Goal: Task Accomplishment & Management: Use online tool/utility

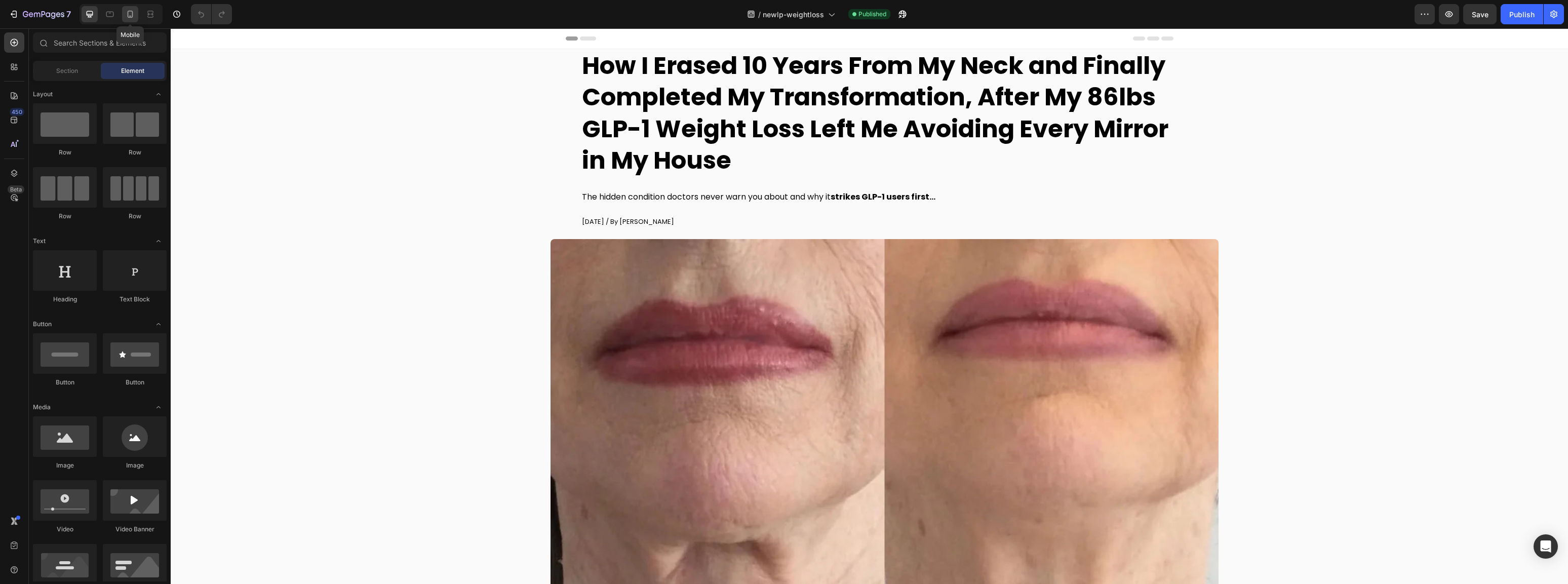
click at [127, 12] on icon at bounding box center [130, 14] width 10 height 10
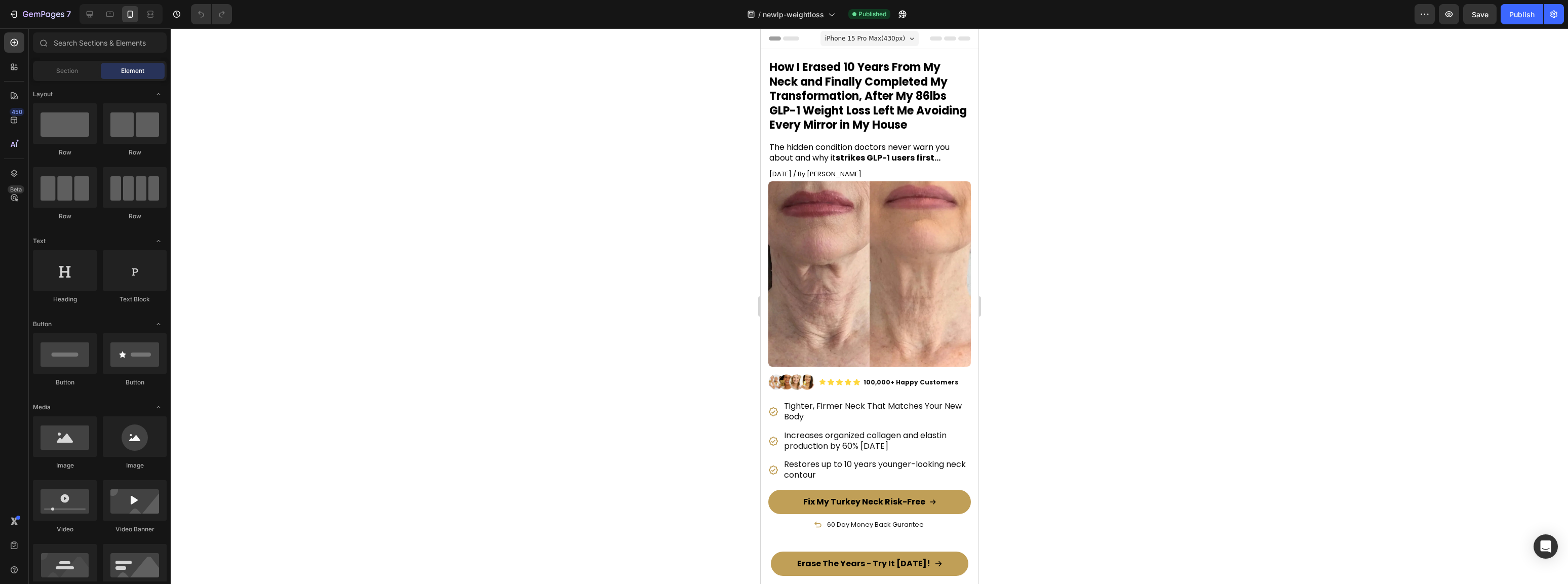
click at [1217, 297] on div at bounding box center [869, 306] width 1398 height 556
click at [1119, 128] on div at bounding box center [869, 306] width 1398 height 556
click at [879, 113] on strong "How I Erased 10 Years From My Neck and Finally Completed My Transformation, Aft…" at bounding box center [867, 96] width 197 height 74
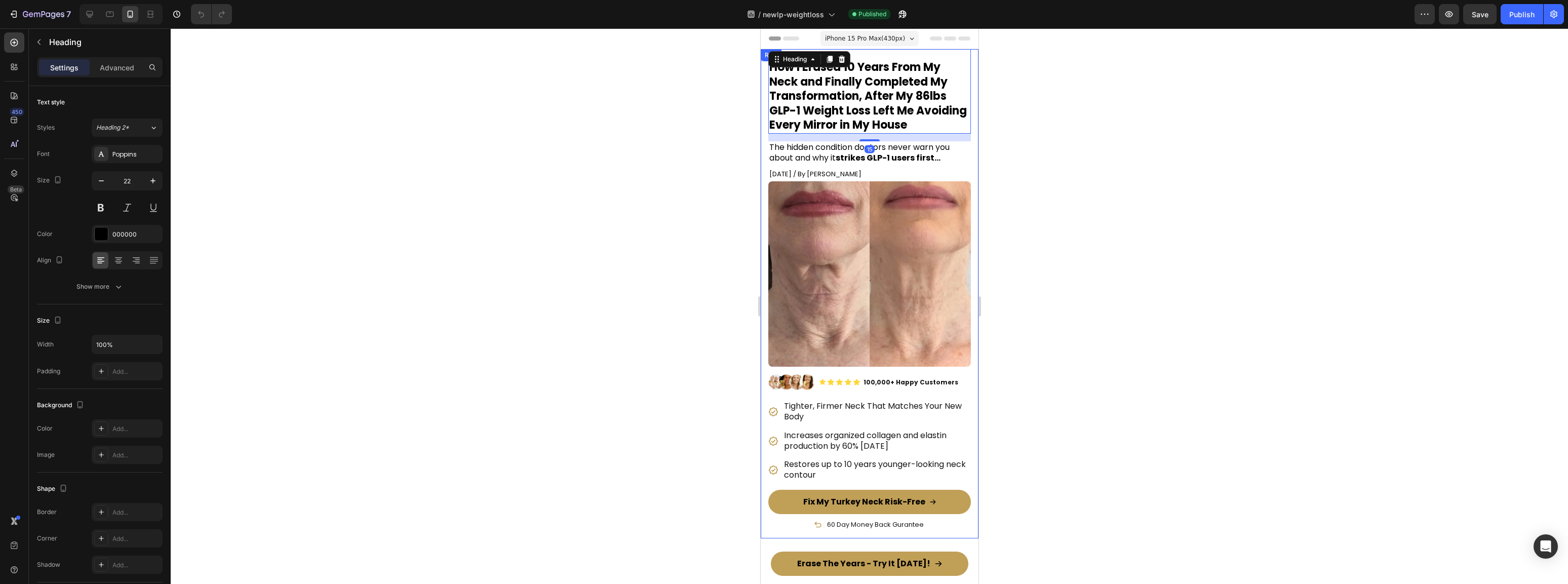
click at [1055, 121] on div at bounding box center [869, 306] width 1398 height 556
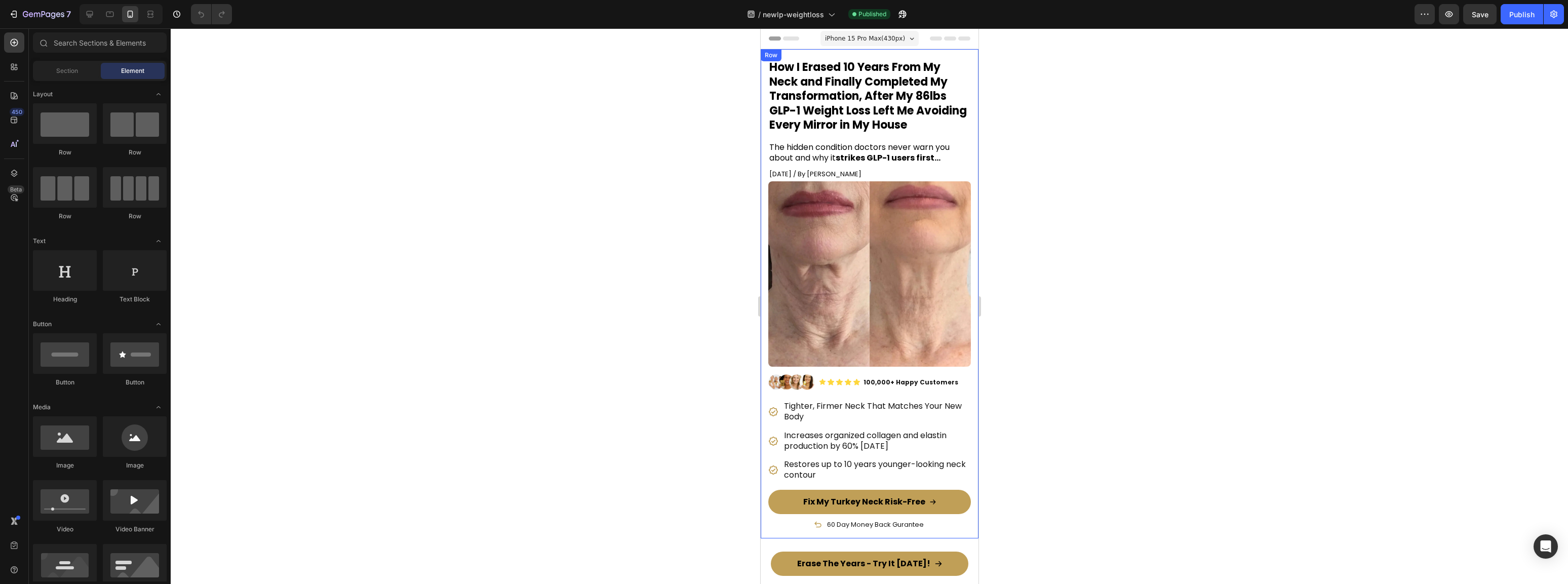
click at [1055, 119] on div at bounding box center [869, 306] width 1398 height 556
click at [852, 118] on strong "How I Erased 10 Years From My Neck and Finally Completed My Transformation, Aft…" at bounding box center [867, 96] width 197 height 74
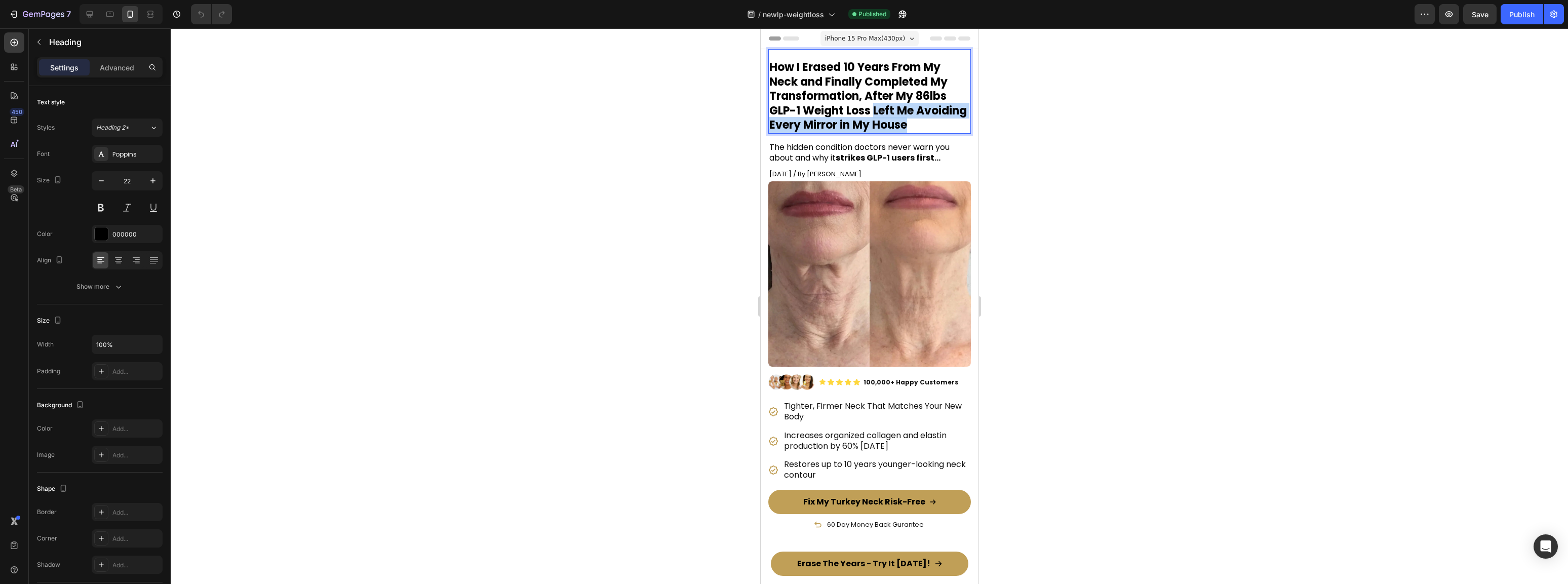
drag, startPoint x: 879, startPoint y: 116, endPoint x: 891, endPoint y: 134, distance: 21.6
click at [891, 133] on p "How I Erased 10 Years From My Neck and Finally Completed My Transformation, Aft…" at bounding box center [869, 96] width 200 height 72
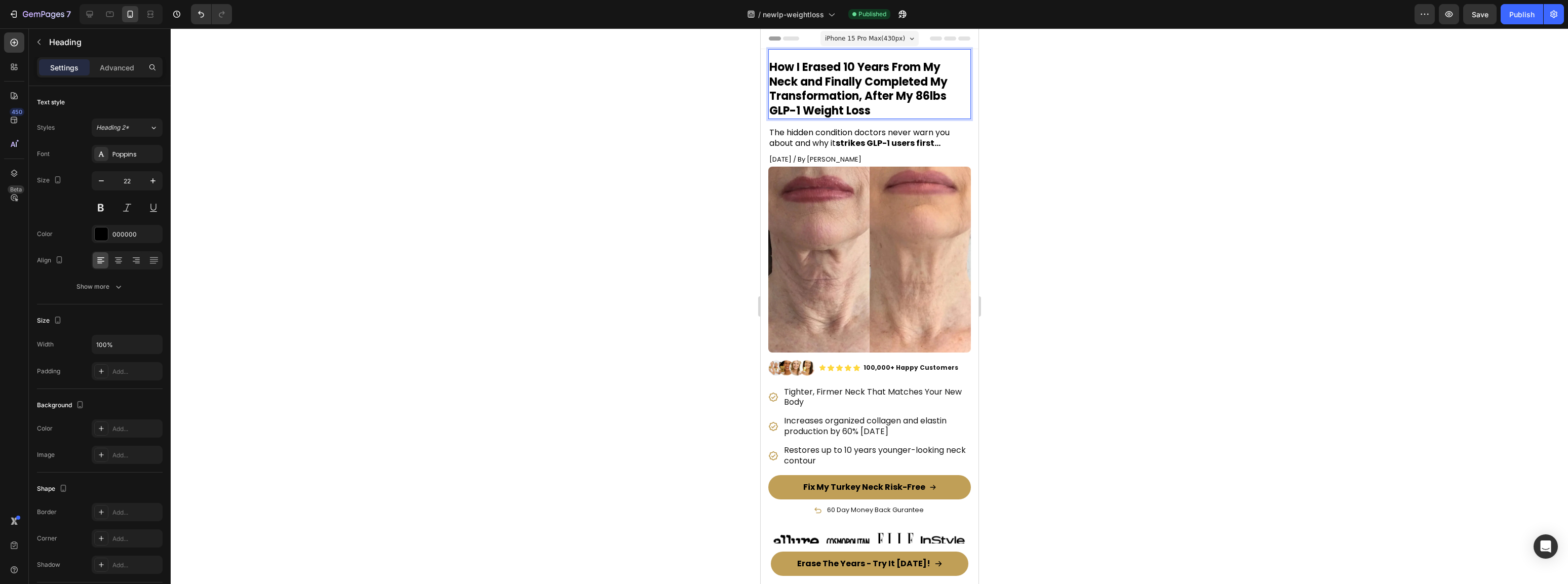
click at [1074, 186] on div at bounding box center [869, 306] width 1398 height 556
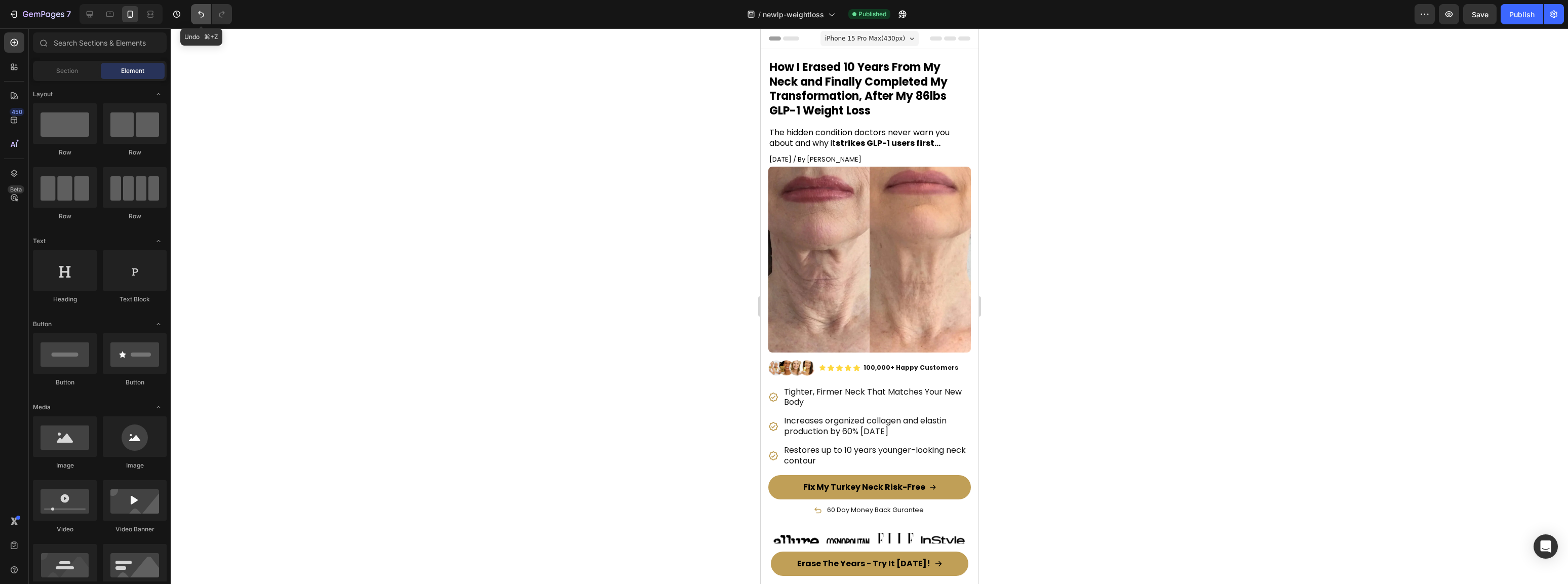
click at [198, 11] on icon "Undo/Redo" at bounding box center [201, 14] width 10 height 10
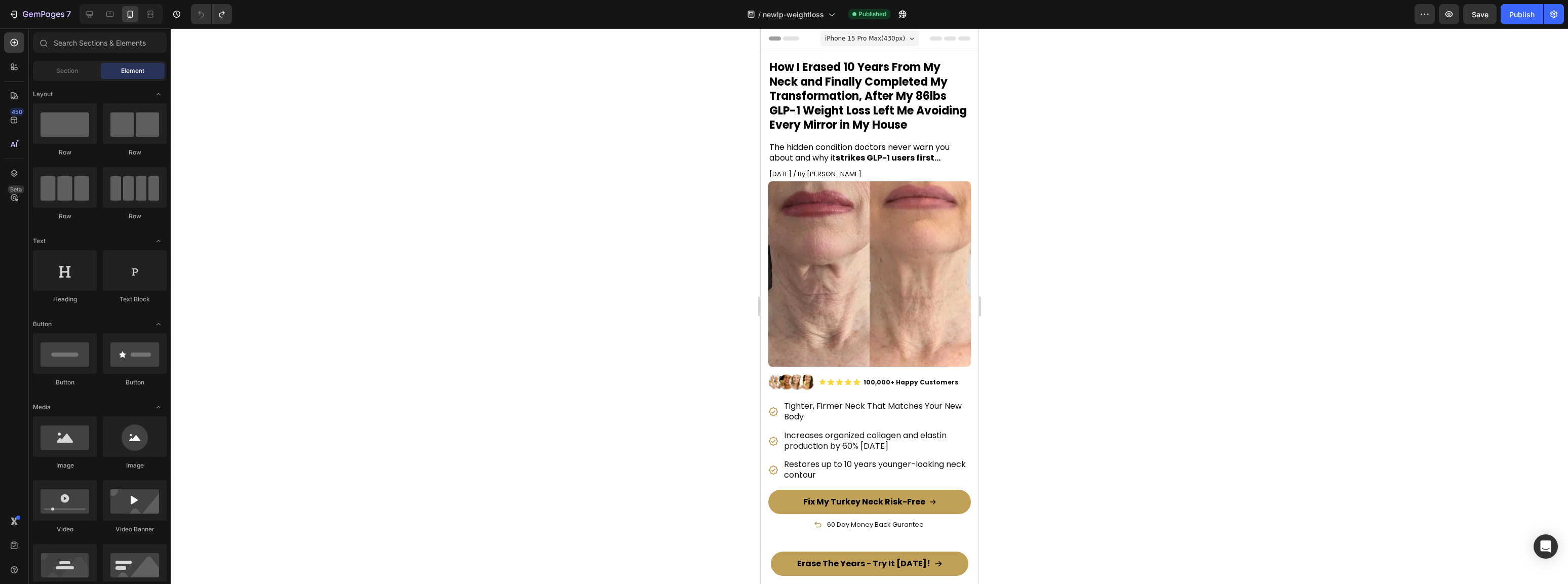
click at [432, 163] on div at bounding box center [869, 306] width 1398 height 556
click at [869, 114] on strong "How I Erased 10 Years From My Neck and Finally Completed My Transformation, Aft…" at bounding box center [867, 96] width 197 height 74
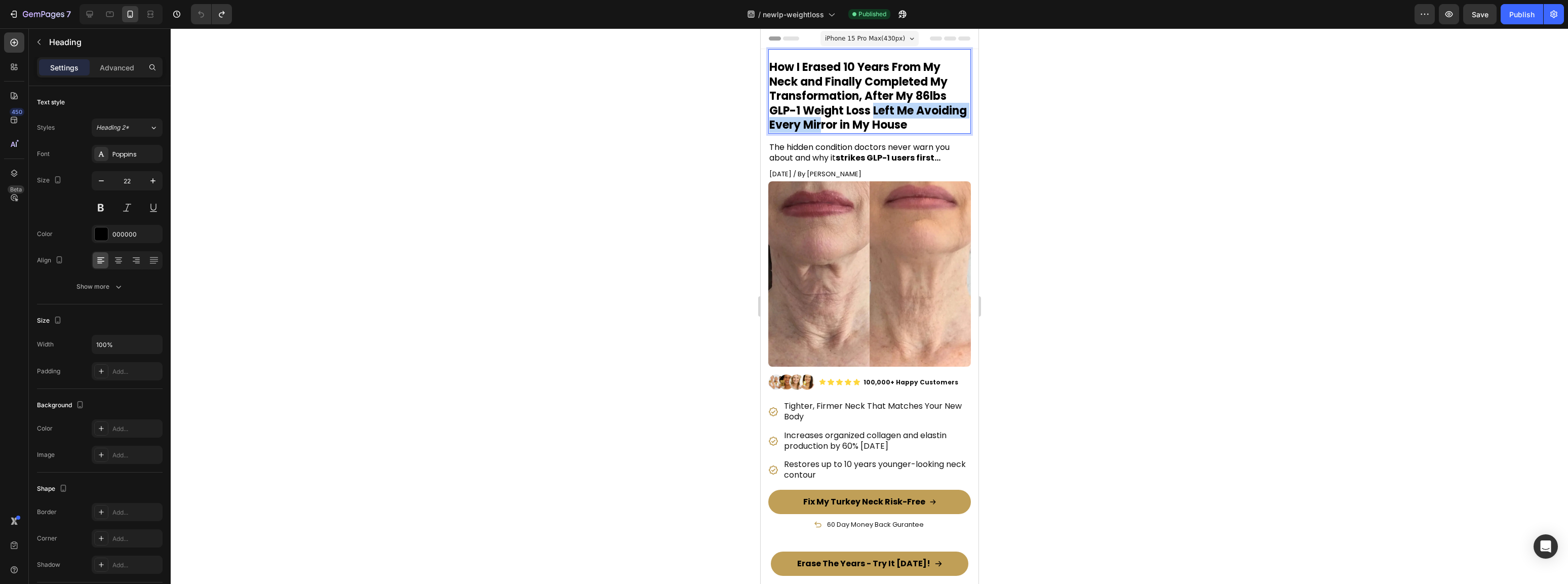
drag, startPoint x: 873, startPoint y: 111, endPoint x: 873, endPoint y: 132, distance: 21.0
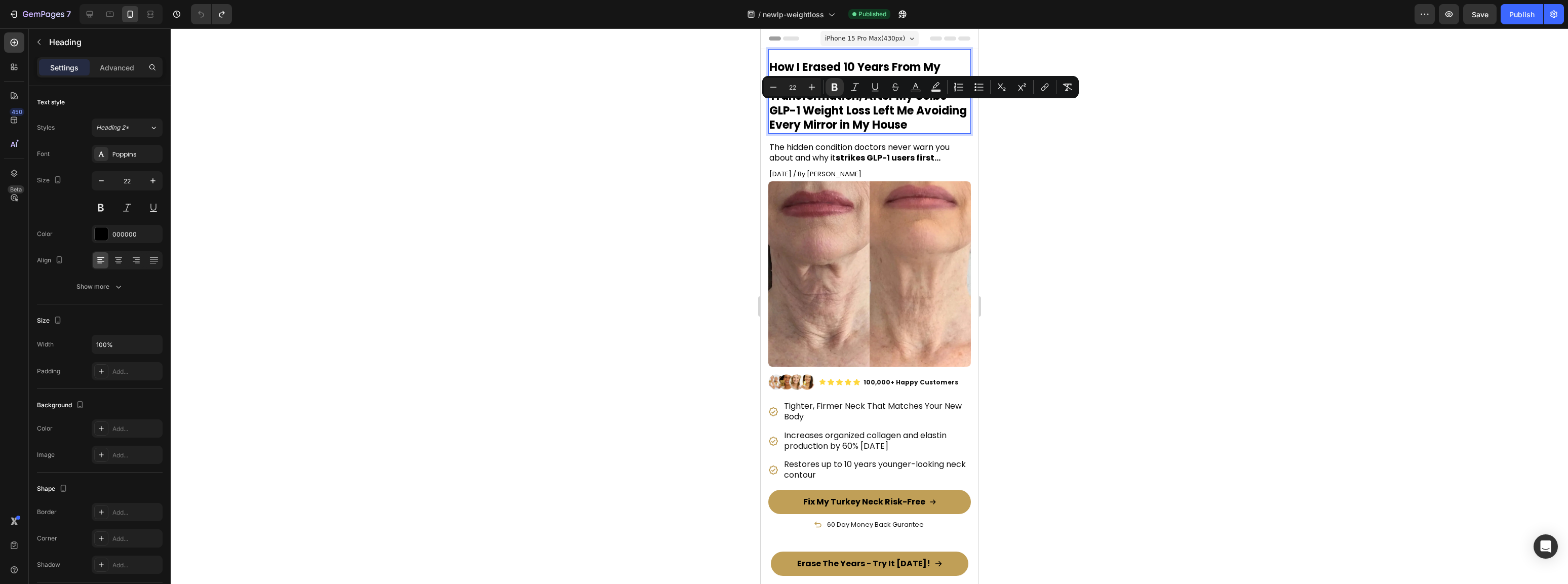
click at [849, 133] on p "How I Erased 10 Years From My Neck and Finally Completed My Transformation, Aft…" at bounding box center [869, 96] width 200 height 72
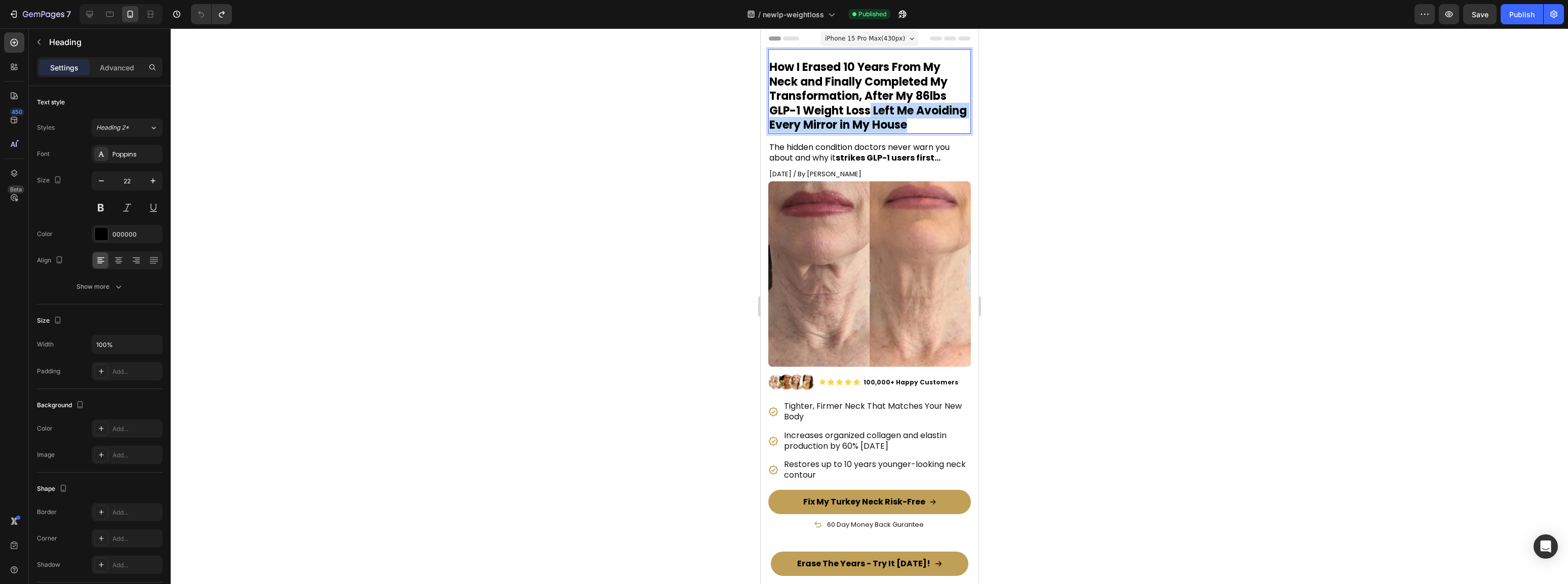
drag, startPoint x: 872, startPoint y: 110, endPoint x: 872, endPoint y: 142, distance: 32.0
click at [872, 133] on p "How I Erased 10 Years From My Neck and Finally Completed My Transformation, Aft…" at bounding box center [869, 96] width 200 height 72
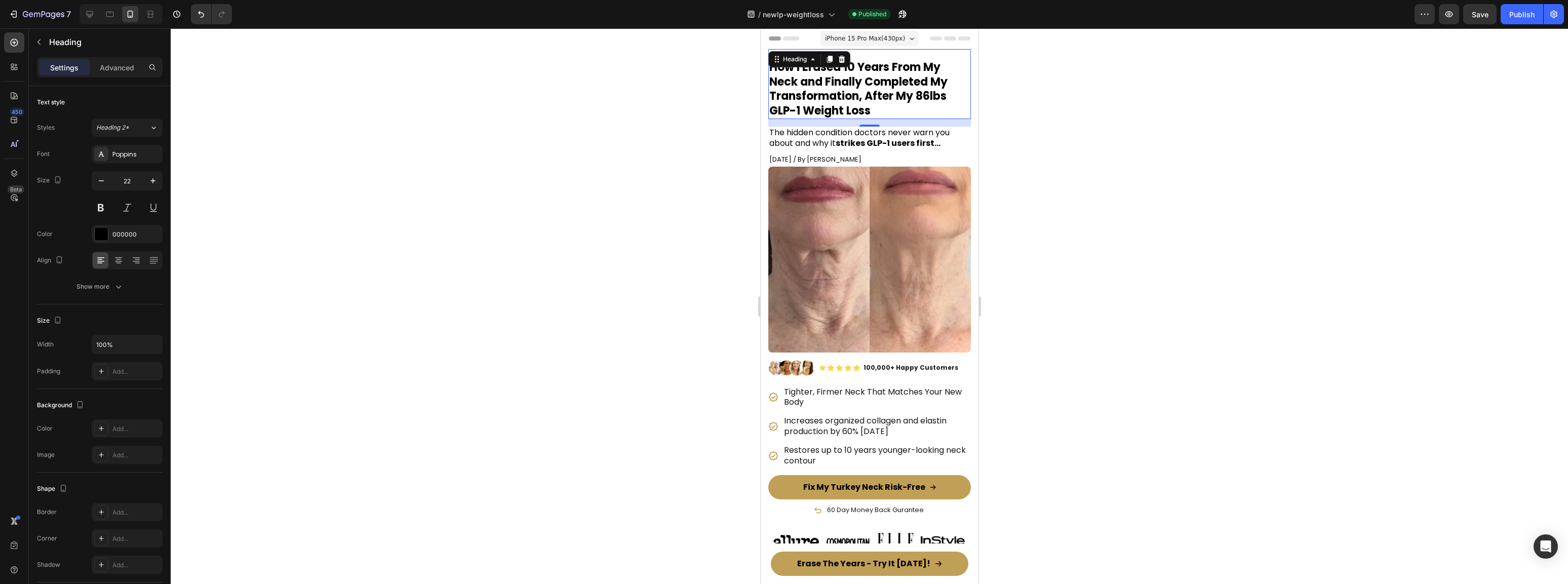
click at [1121, 160] on div at bounding box center [869, 306] width 1398 height 556
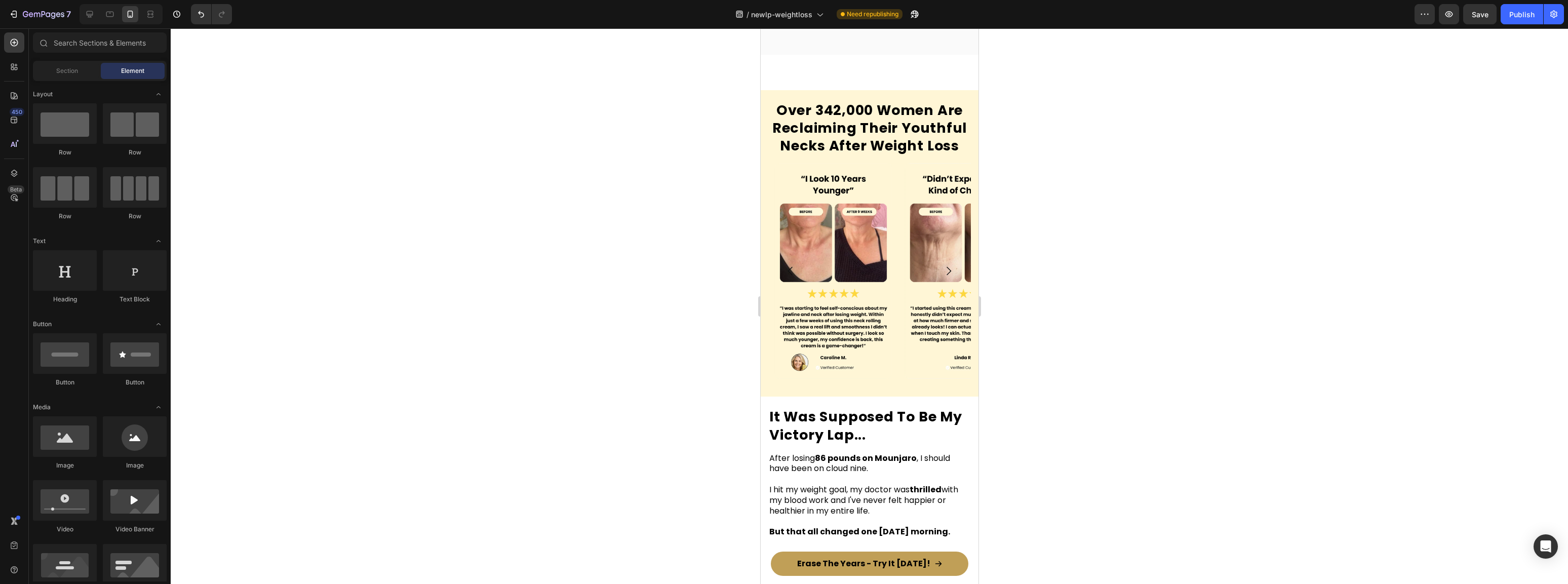
scroll to position [407, 0]
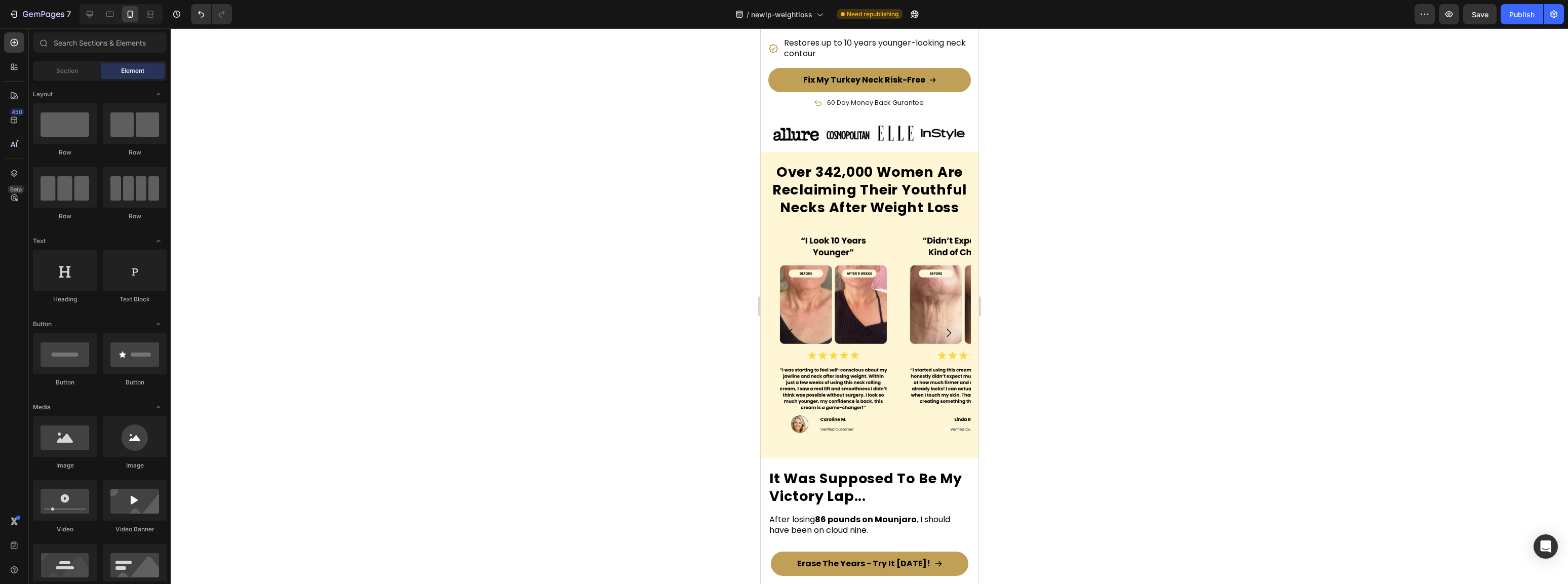
click at [1124, 306] on div at bounding box center [869, 306] width 1398 height 556
click at [765, 229] on div "Over 342,000 Women Are Reclaiming Their Youthful Necks After Weight Loss Headin…" at bounding box center [869, 305] width 218 height 306
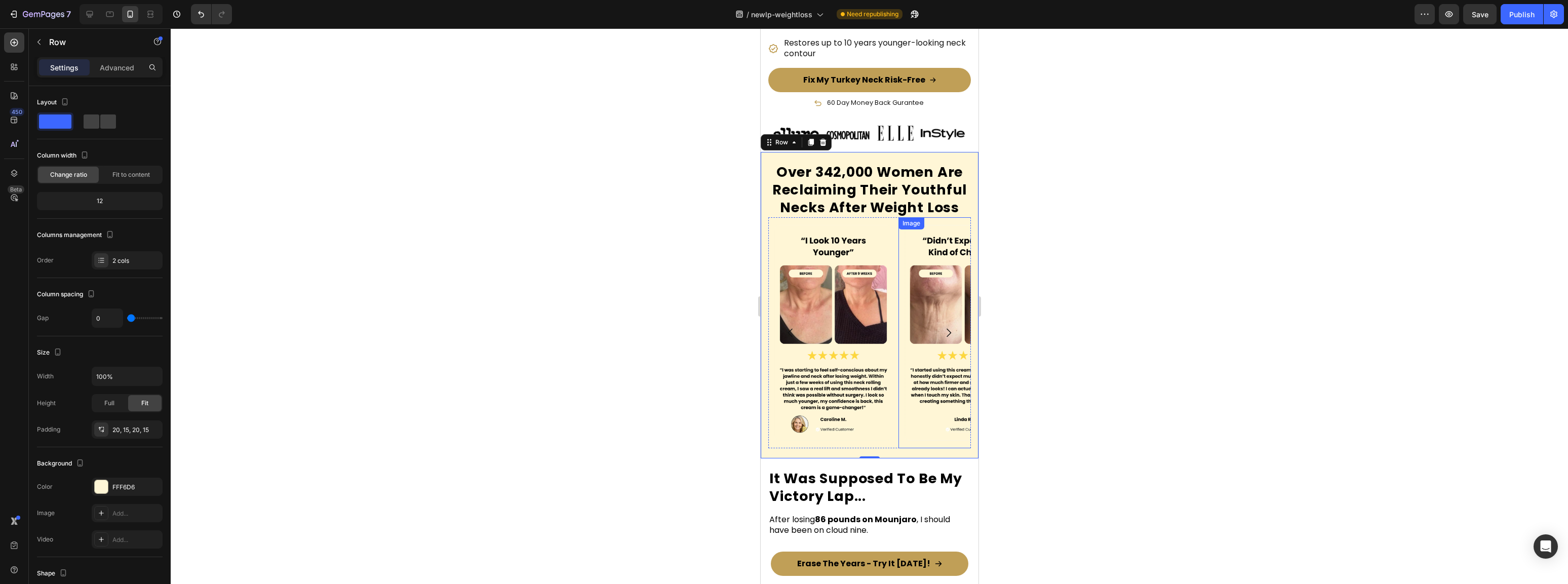
scroll to position [430, 0]
